Goal: Task Accomplishment & Management: Use online tool/utility

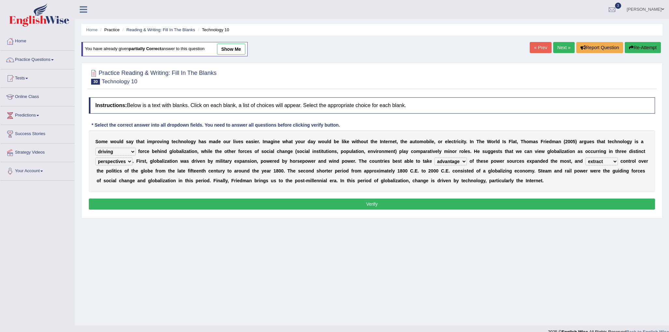
select select "driving"
select select "perspectives"
select select "advantage"
select select "extract"
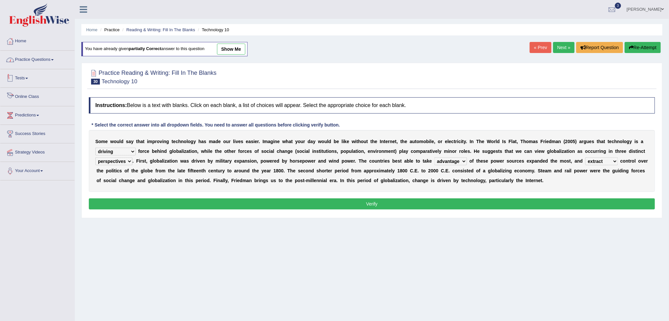
click at [40, 54] on link "Practice Questions" at bounding box center [37, 59] width 74 height 16
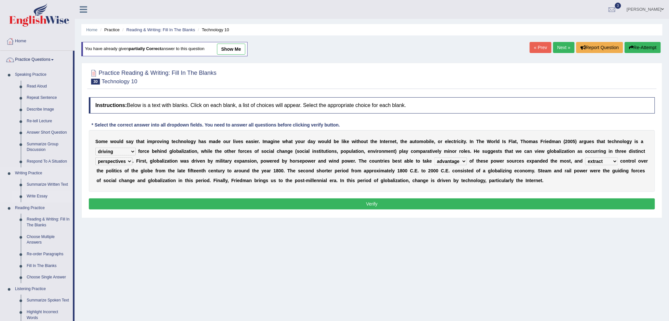
click at [38, 197] on link "Write Essay" at bounding box center [48, 197] width 49 height 12
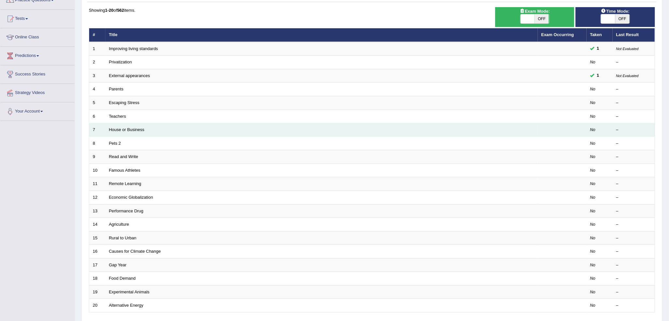
scroll to position [72, 0]
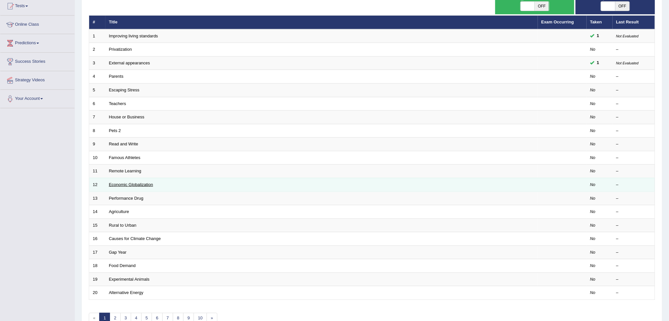
click at [148, 184] on link "Economic Globalization" at bounding box center [131, 184] width 44 height 5
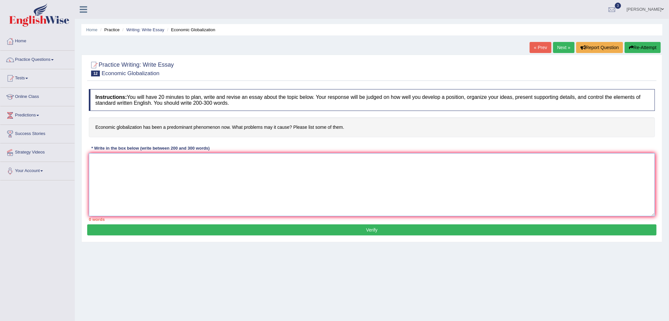
click at [202, 164] on textarea at bounding box center [372, 184] width 567 height 63
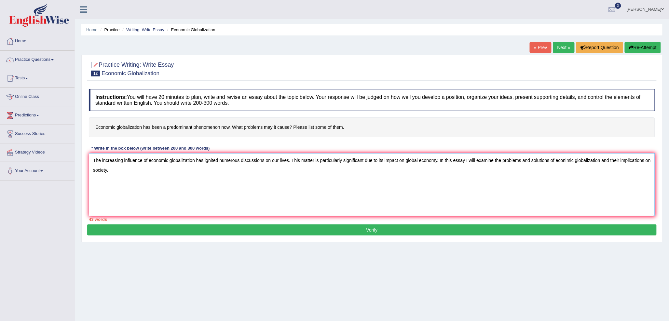
click at [465, 161] on textarea "The increasing influence of economic globalization has ignited numerous discuss…" at bounding box center [372, 184] width 567 height 63
click at [569, 160] on textarea "The increasing influence of economic globalization has ignited numerous discuss…" at bounding box center [372, 184] width 567 height 63
drag, startPoint x: 140, startPoint y: 177, endPoint x: 130, endPoint y: 178, distance: 10.8
click at [140, 177] on textarea "The increasing influence of economic globalization has ignited numerous discuss…" at bounding box center [372, 184] width 567 height 63
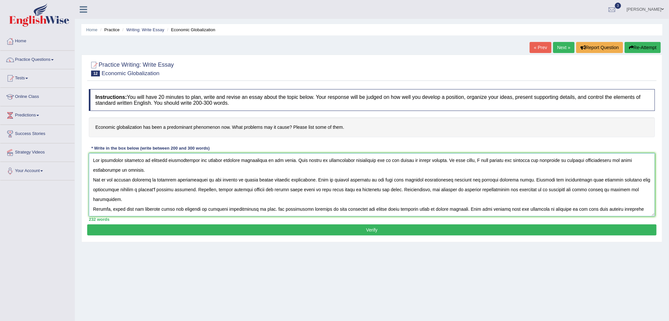
click at [551, 180] on textarea at bounding box center [372, 184] width 567 height 63
click at [300, 190] on textarea at bounding box center [372, 184] width 567 height 63
click at [302, 188] on textarea at bounding box center [372, 184] width 567 height 63
click at [301, 189] on textarea at bounding box center [372, 184] width 567 height 63
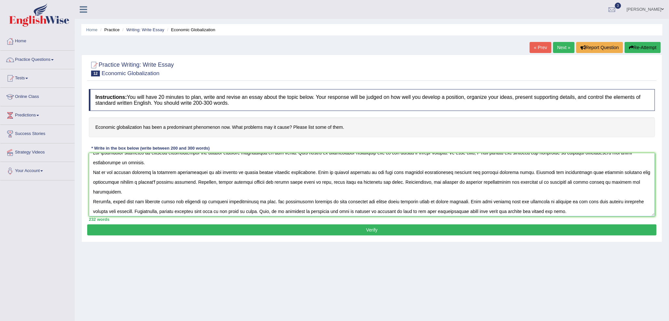
scroll to position [10, 0]
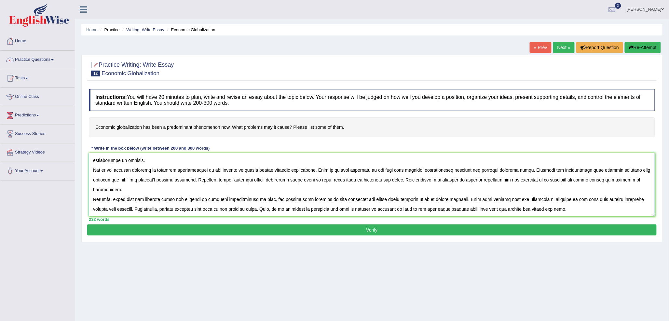
click at [503, 190] on textarea at bounding box center [372, 184] width 567 height 63
click at [645, 190] on textarea at bounding box center [372, 184] width 567 height 63
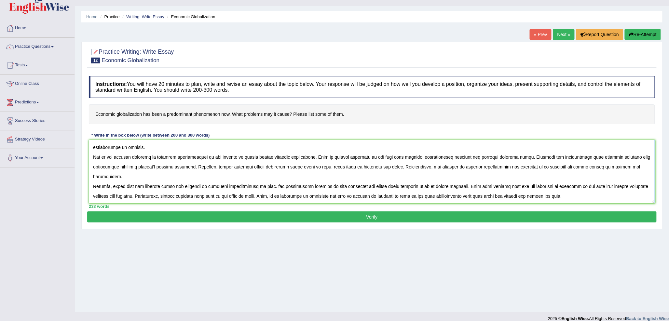
scroll to position [20, 0]
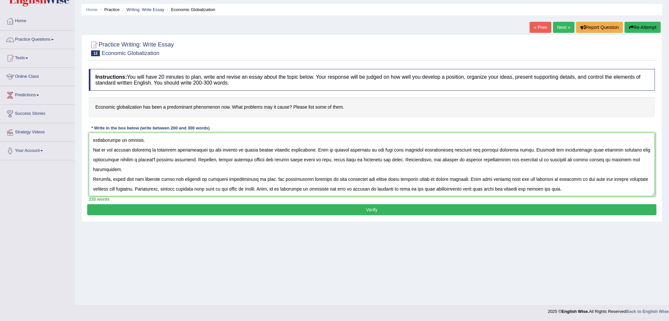
type textarea "The increasing influence of economic globalization has ignited numerous discuss…"
click at [500, 209] on button "Verify" at bounding box center [372, 209] width 570 height 11
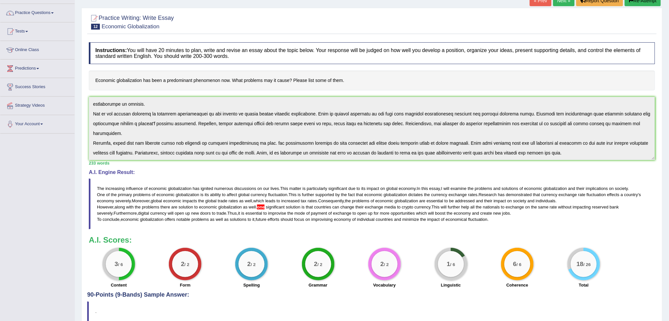
scroll to position [78, 0]
